Goal: Information Seeking & Learning: Learn about a topic

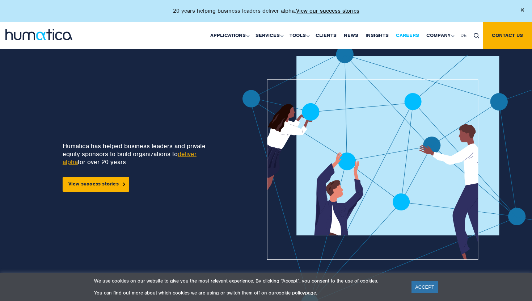
click at [414, 38] on link "Careers" at bounding box center [407, 36] width 30 height 28
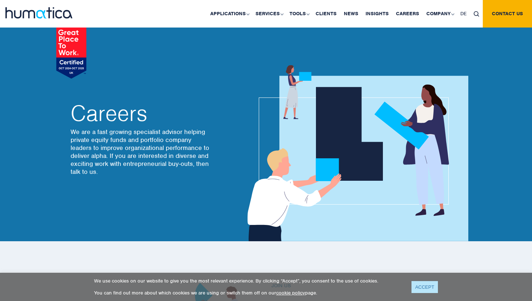
click at [428, 288] on link "ACCEPT" at bounding box center [425, 287] width 26 height 12
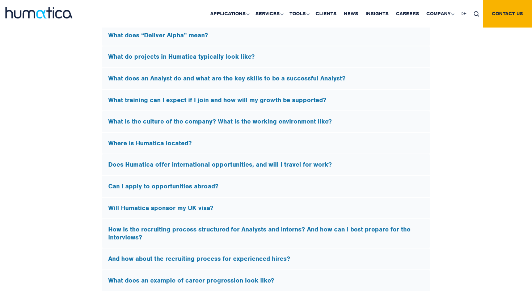
scroll to position [2127, 0]
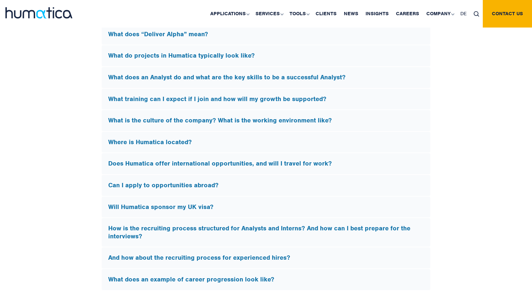
click at [333, 249] on div "And how about the recruiting process for experienced hires?" at bounding box center [266, 257] width 329 height 21
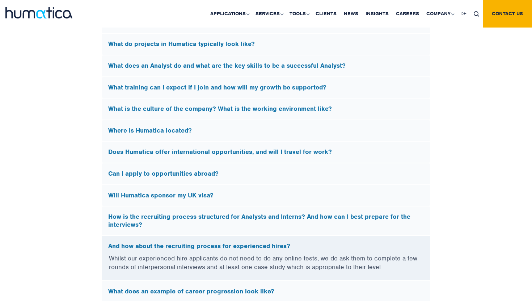
scroll to position [2016, 0]
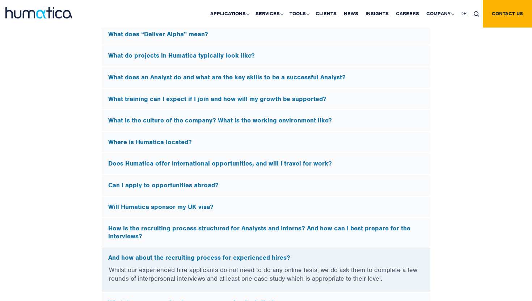
click at [330, 203] on h5 "Will Humatica sponsor my UK visa?" at bounding box center [266, 207] width 316 height 8
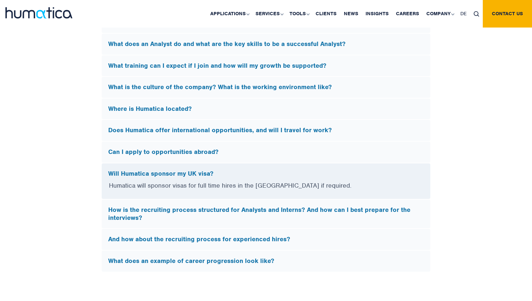
scroll to position [2052, 0]
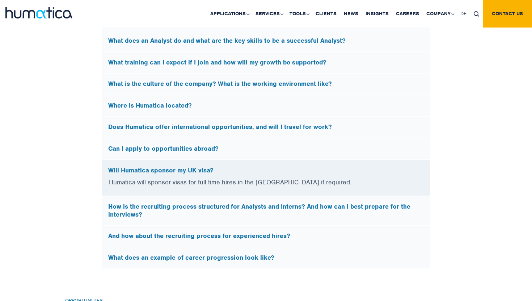
click at [331, 215] on h5 "How is the recruiting process structured for Analysts and Interns? And how can …" at bounding box center [266, 211] width 316 height 16
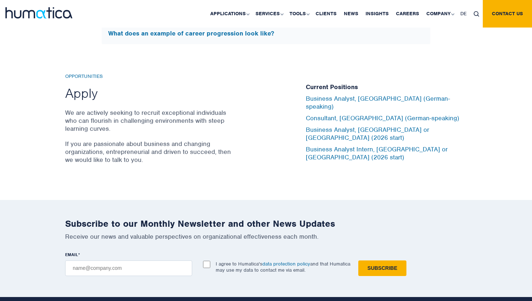
scroll to position [2369, 0]
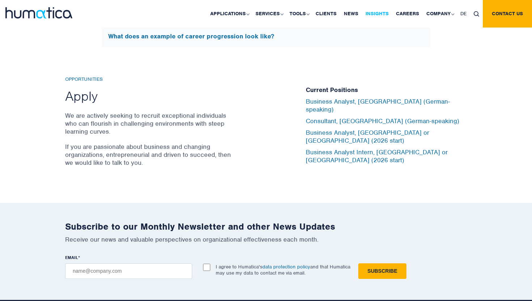
click at [380, 14] on link "Insights" at bounding box center [377, 14] width 30 height 28
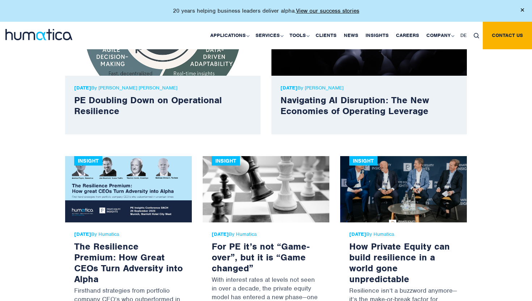
scroll to position [301, 0]
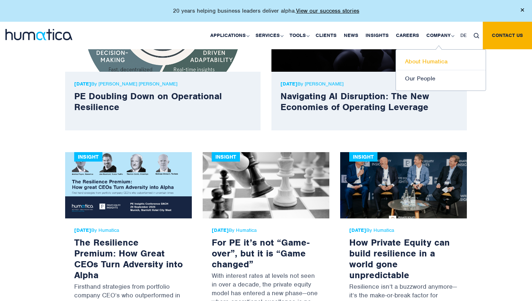
click at [416, 62] on link "About Humatica" at bounding box center [441, 61] width 90 height 17
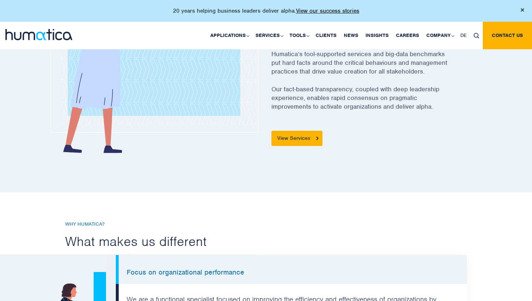
scroll to position [355, 0]
